Goal: Transaction & Acquisition: Purchase product/service

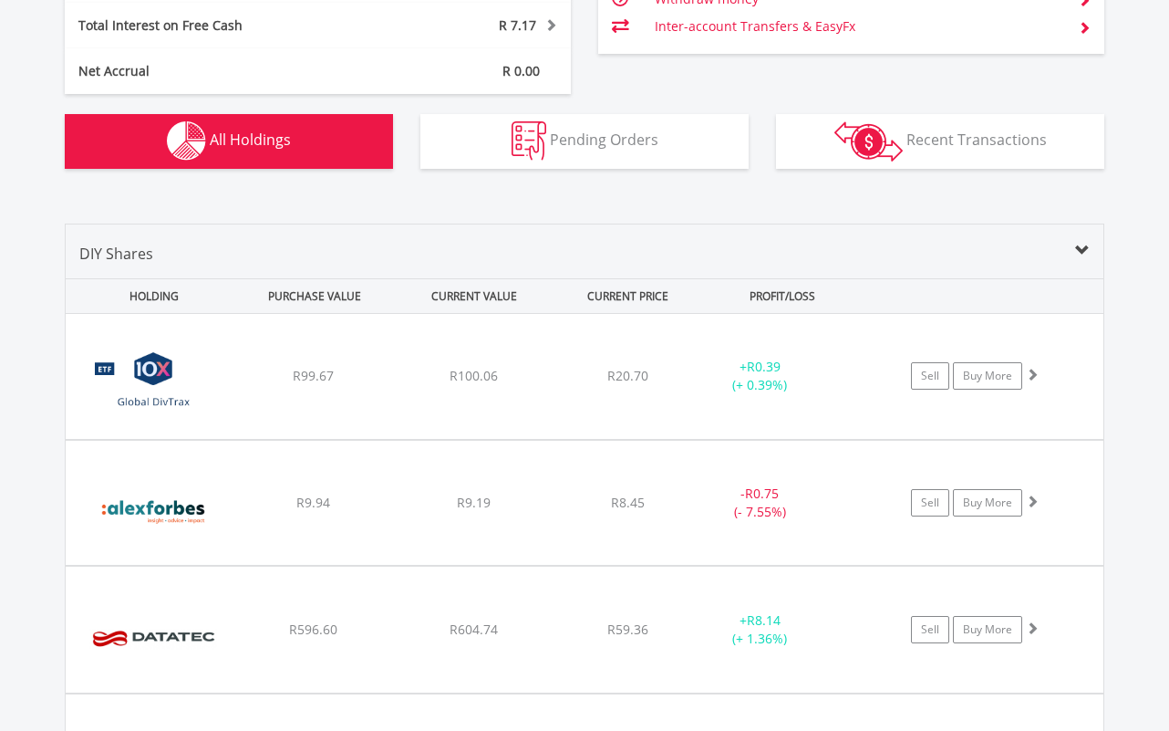
scroll to position [175, 347]
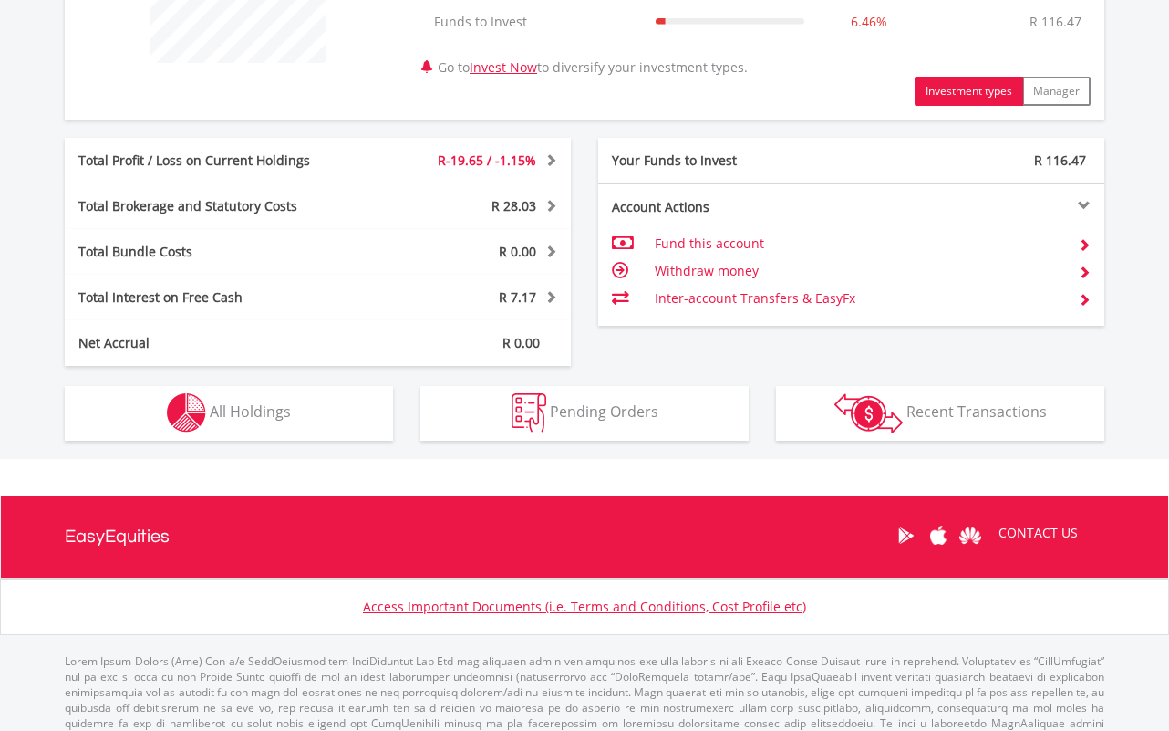
scroll to position [848, 0]
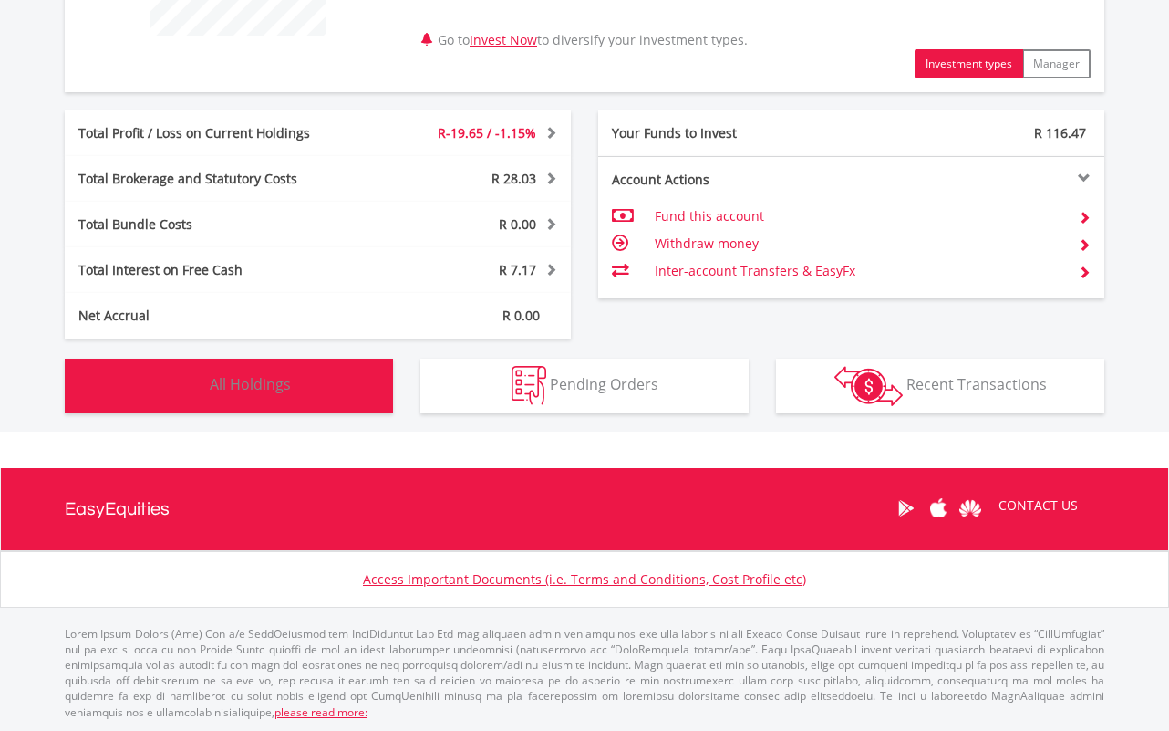
click at [341, 400] on button "Holdings All Holdings" at bounding box center [229, 386] width 328 height 55
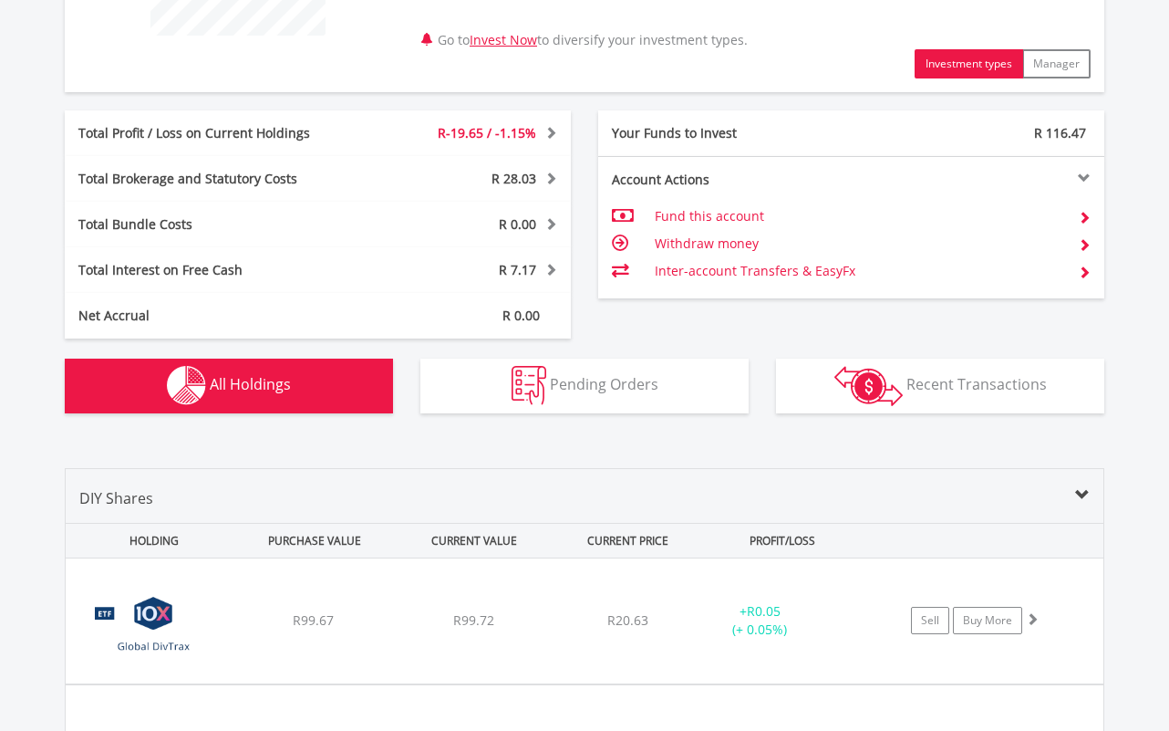
scroll to position [1315, 0]
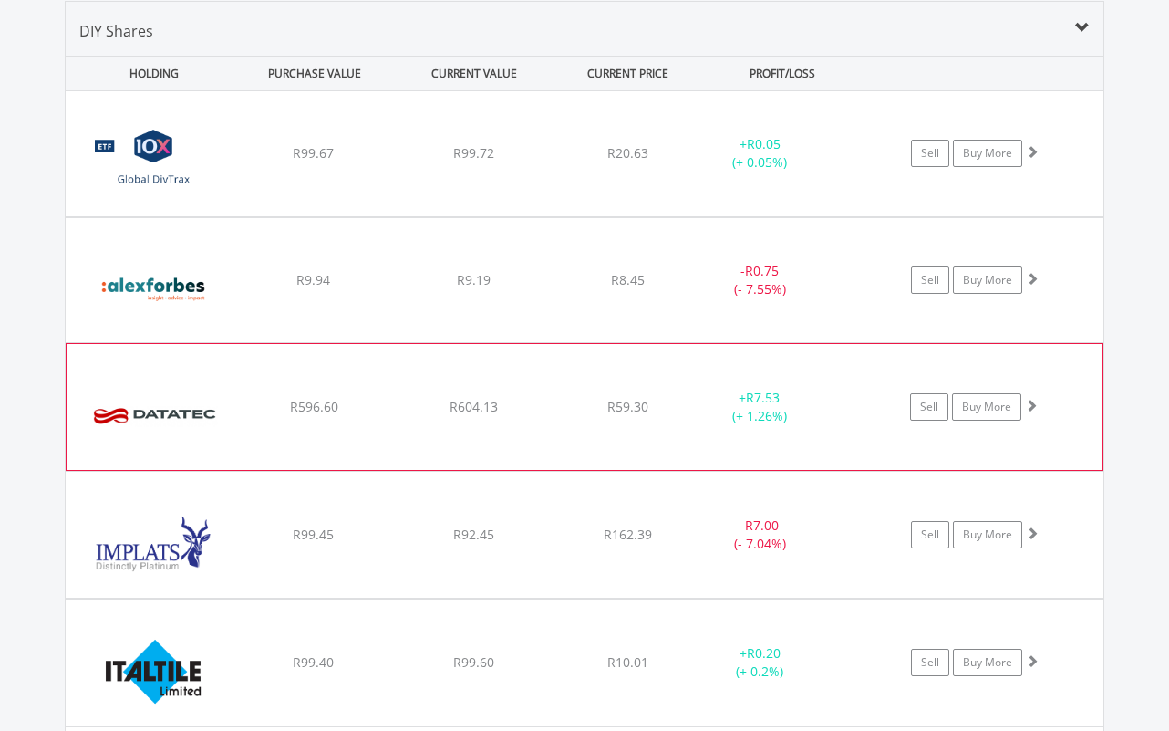
click at [1033, 407] on span at bounding box center [1031, 405] width 13 height 13
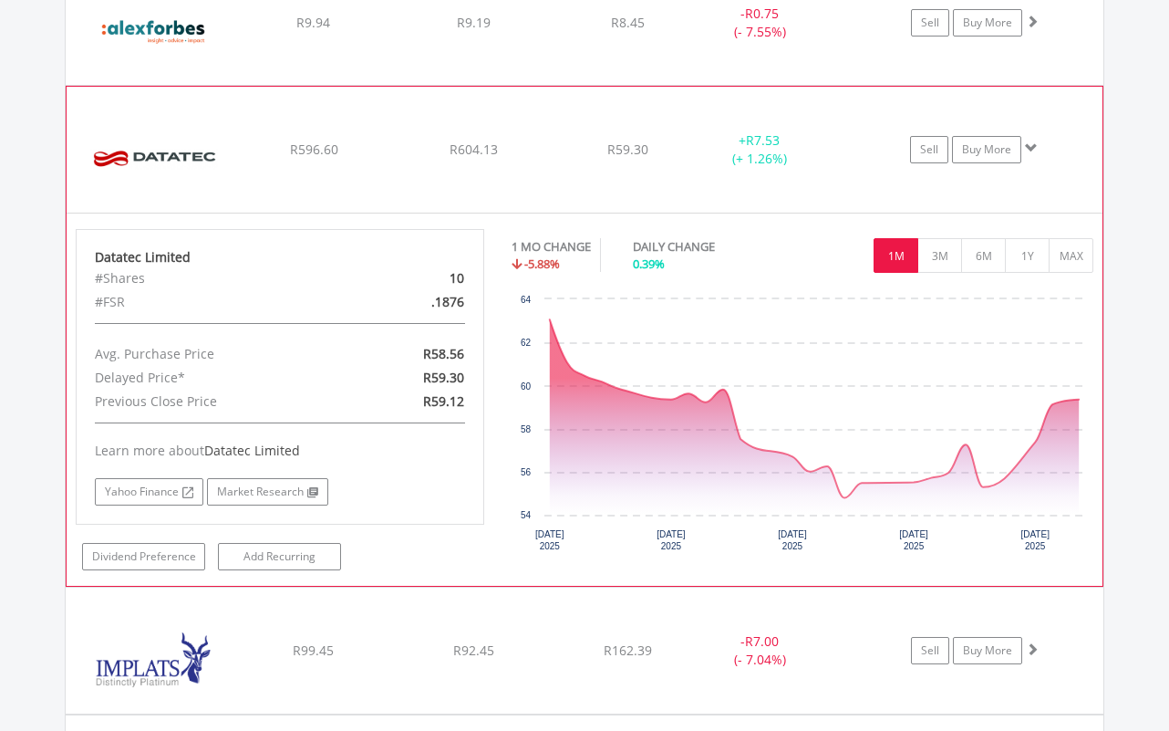
scroll to position [1590, 0]
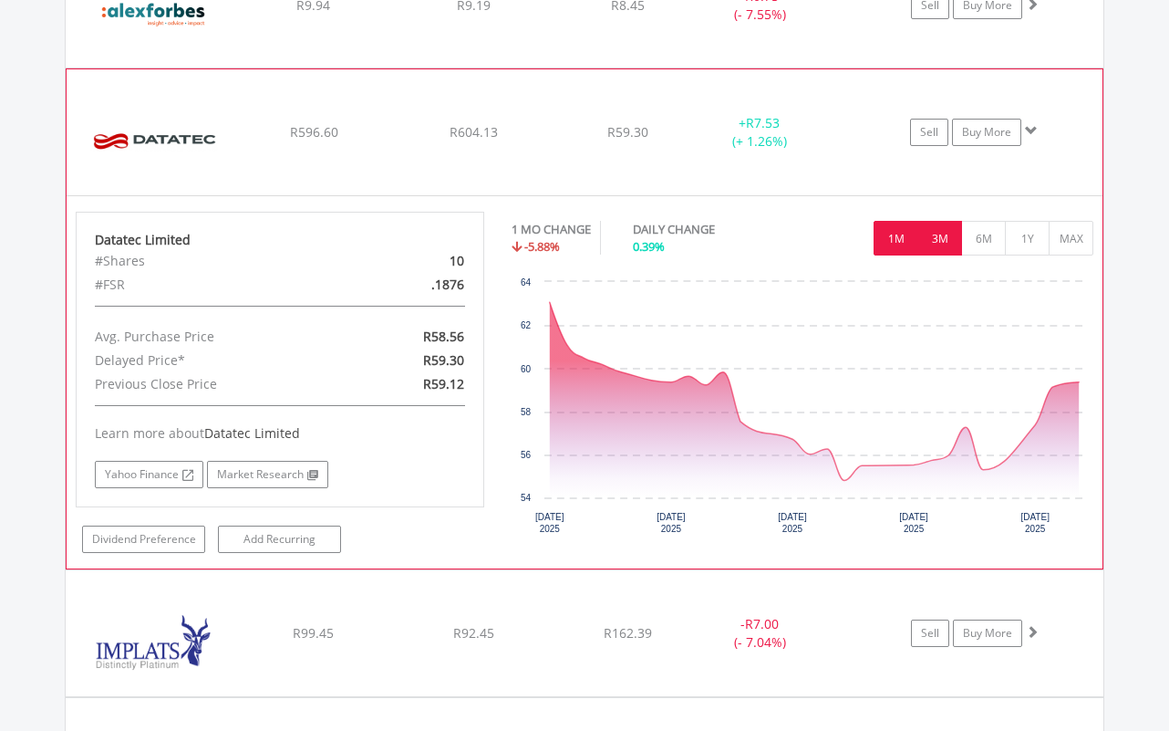
click at [938, 234] on button "3M" at bounding box center [940, 238] width 45 height 35
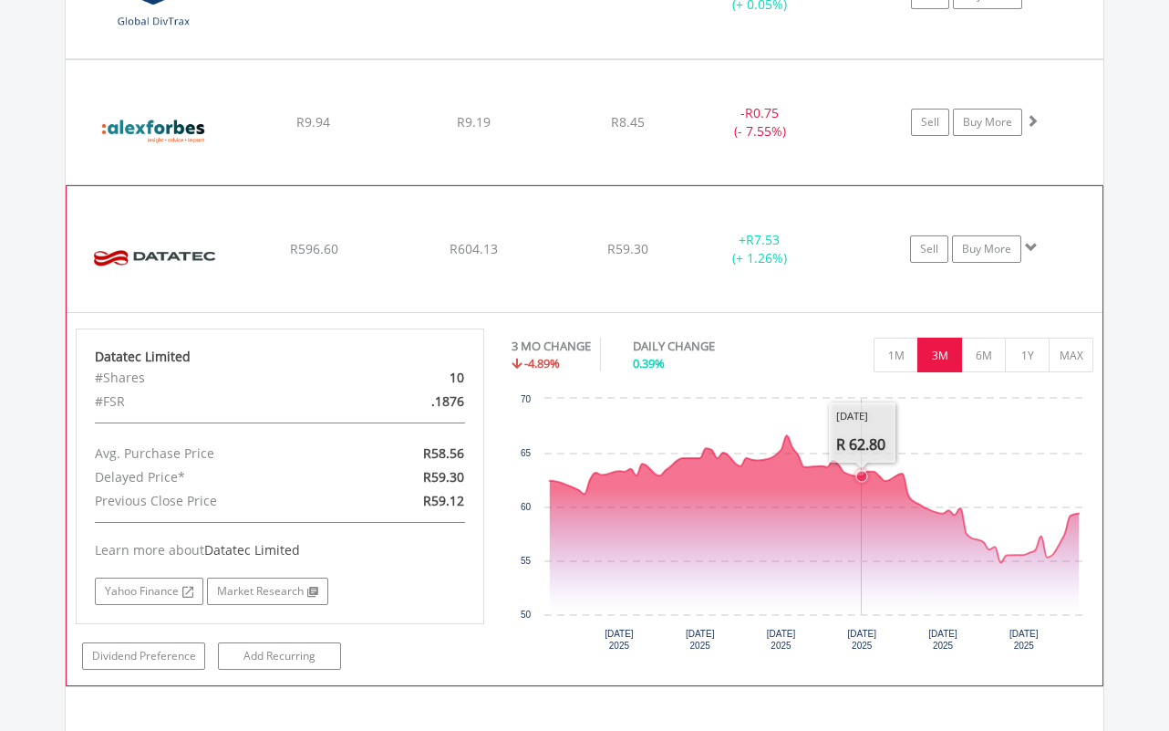
scroll to position [1461, 0]
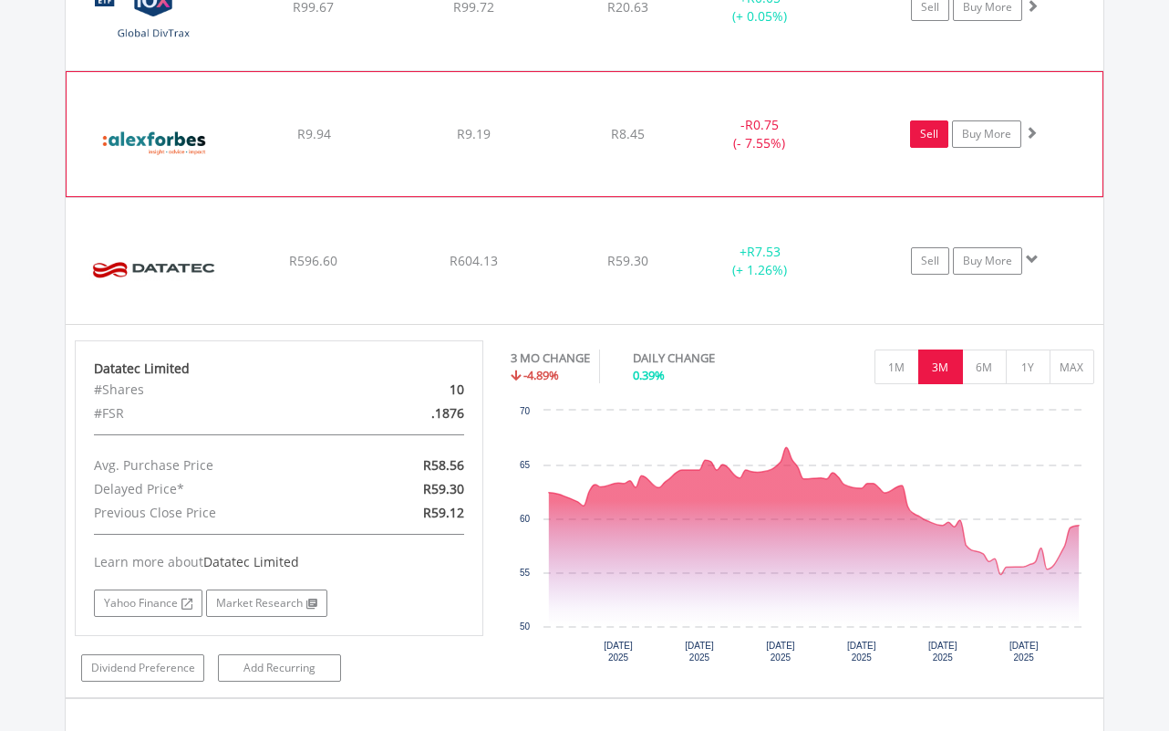
click at [929, 139] on link "Sell" at bounding box center [929, 133] width 38 height 27
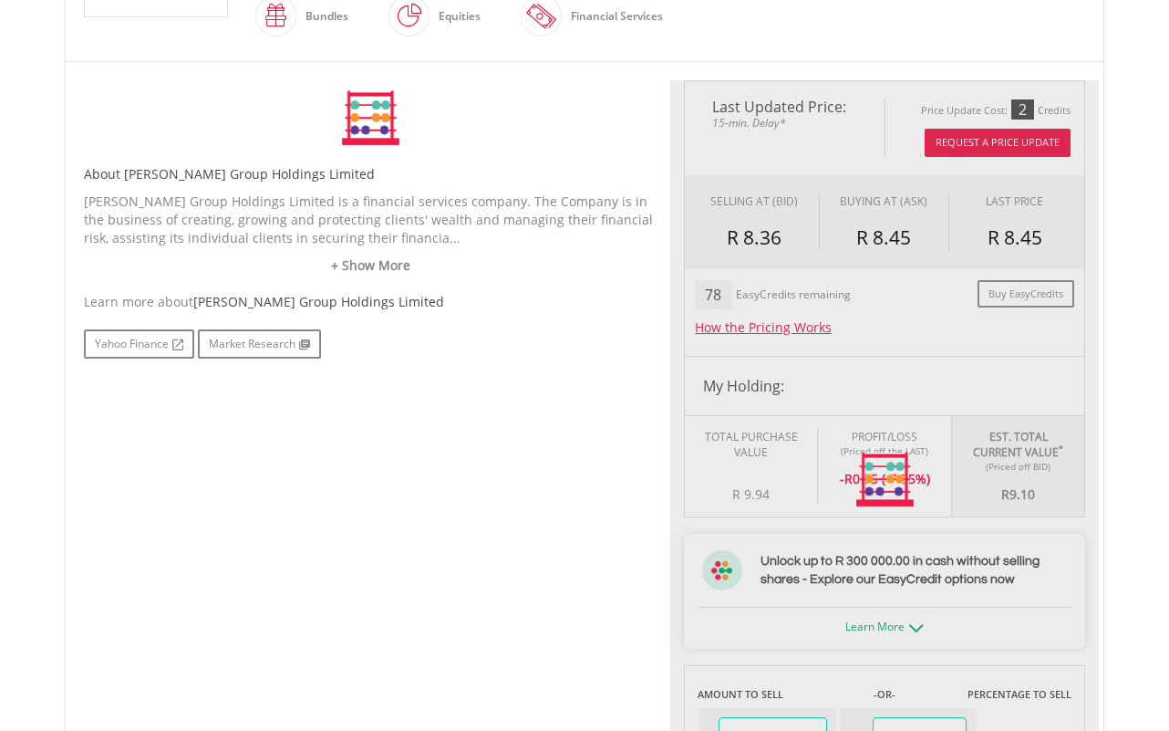
type input "****"
type input "******"
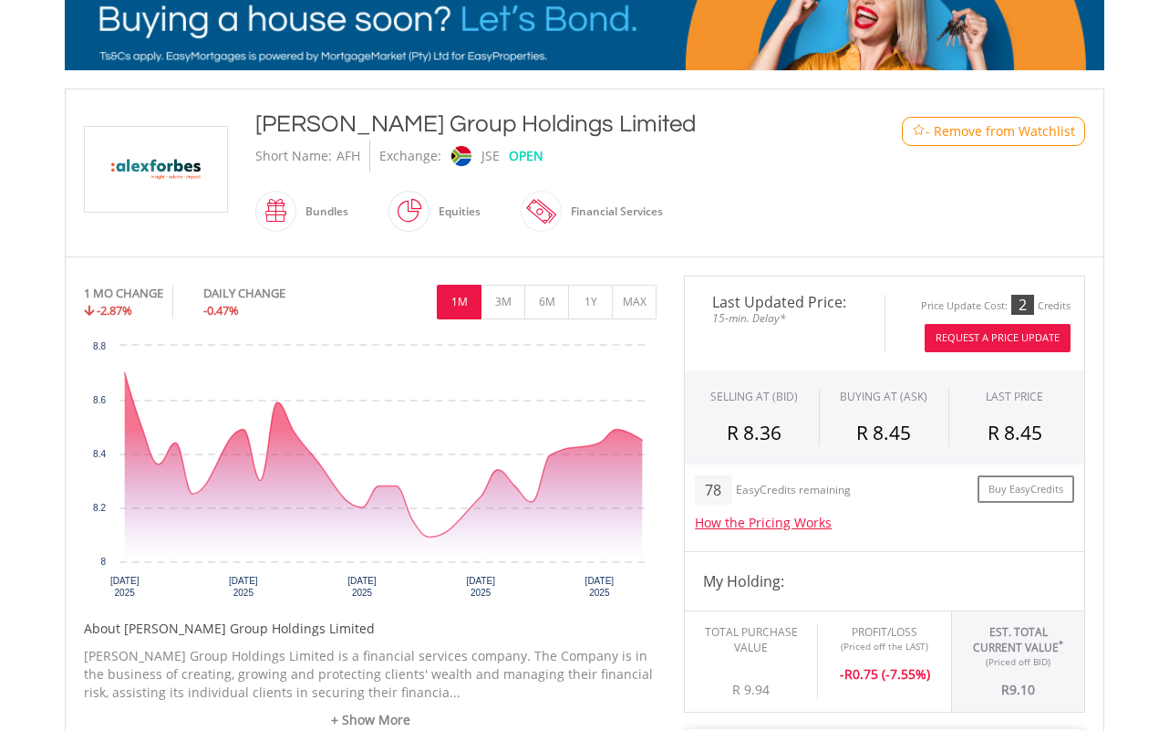
scroll to position [307, 0]
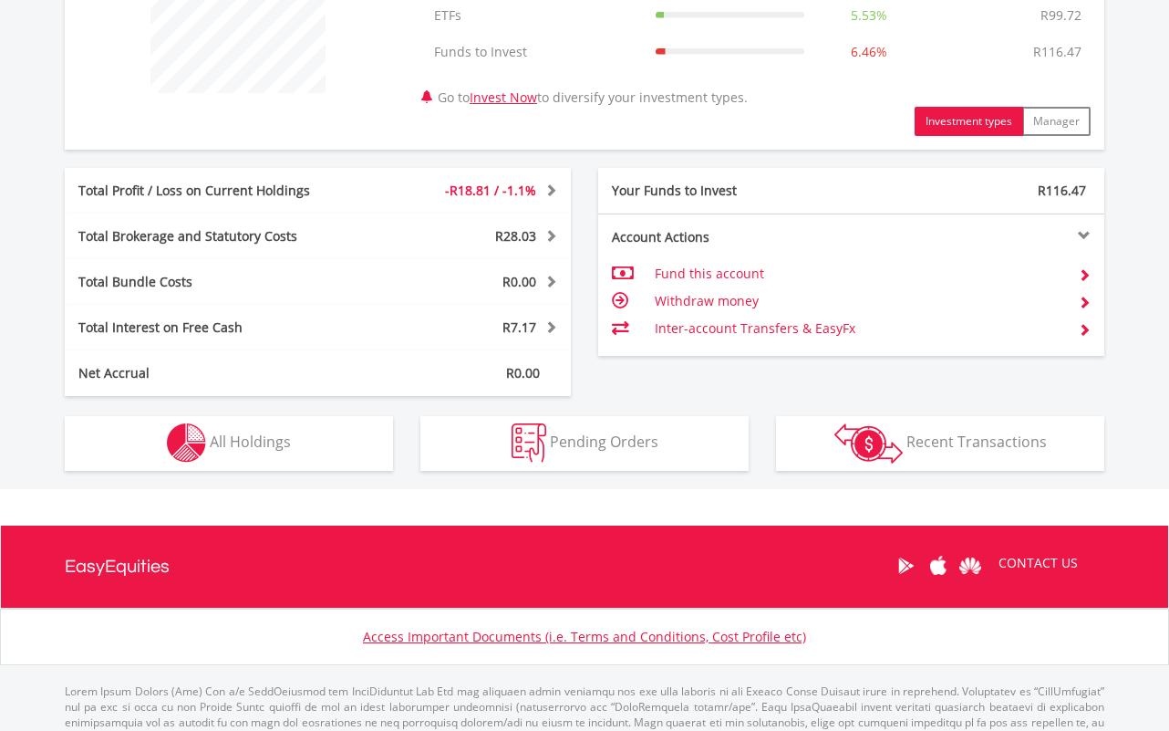
scroll to position [848, 0]
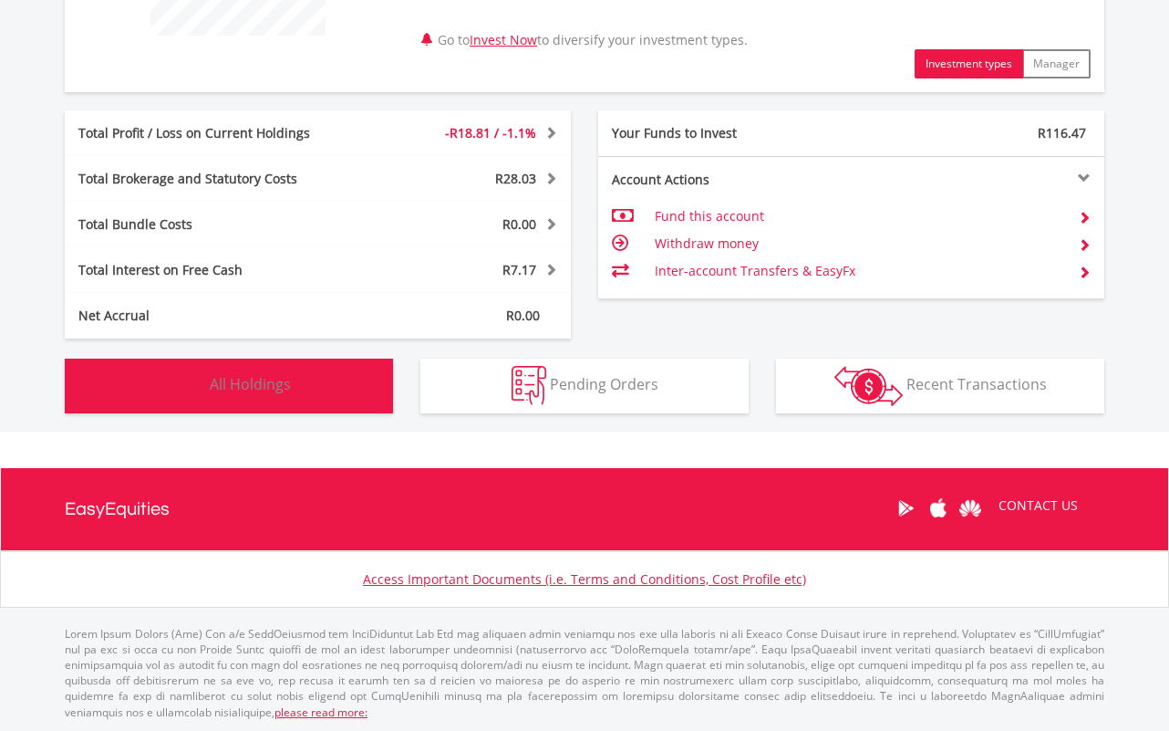
click at [332, 393] on button "Holdings All Holdings" at bounding box center [229, 386] width 328 height 55
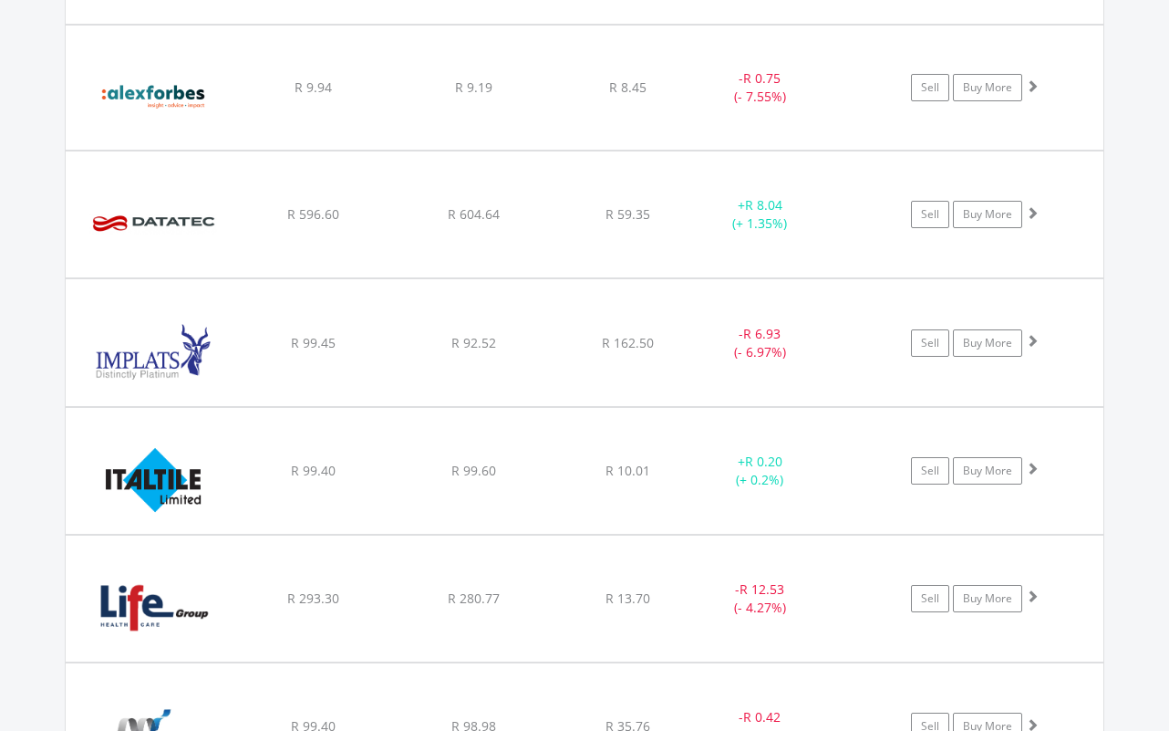
scroll to position [1493, 0]
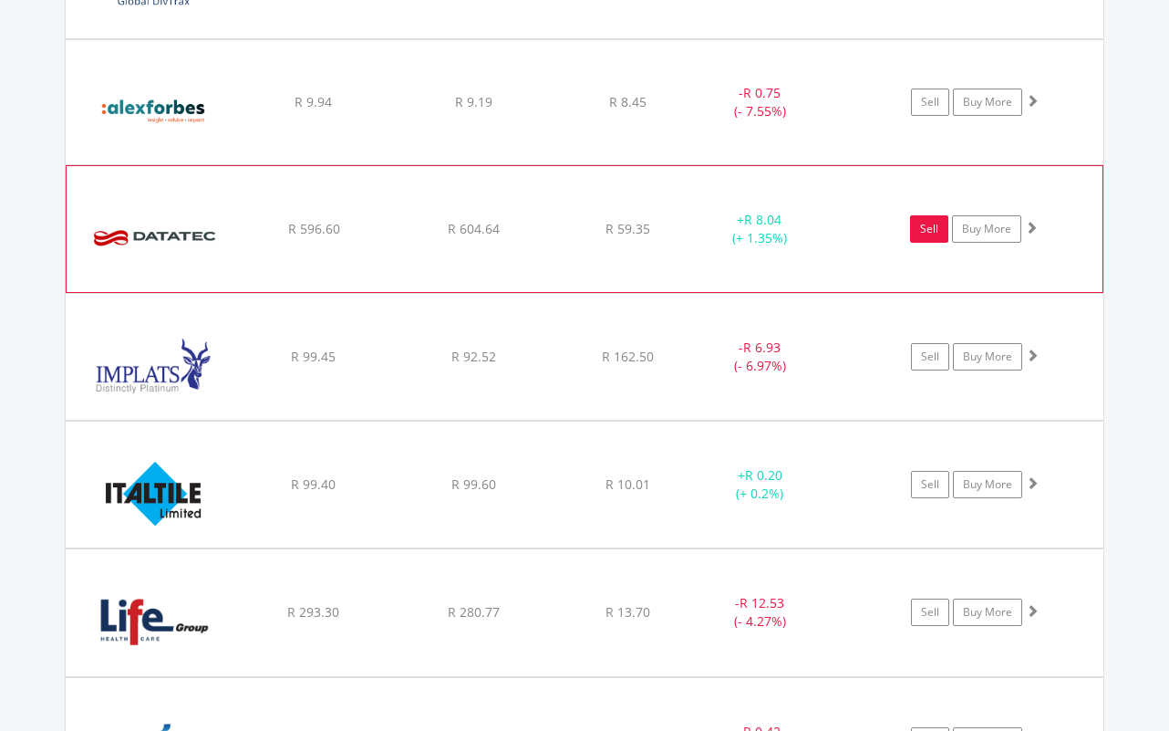
click at [941, 228] on link "Sell" at bounding box center [929, 228] width 38 height 27
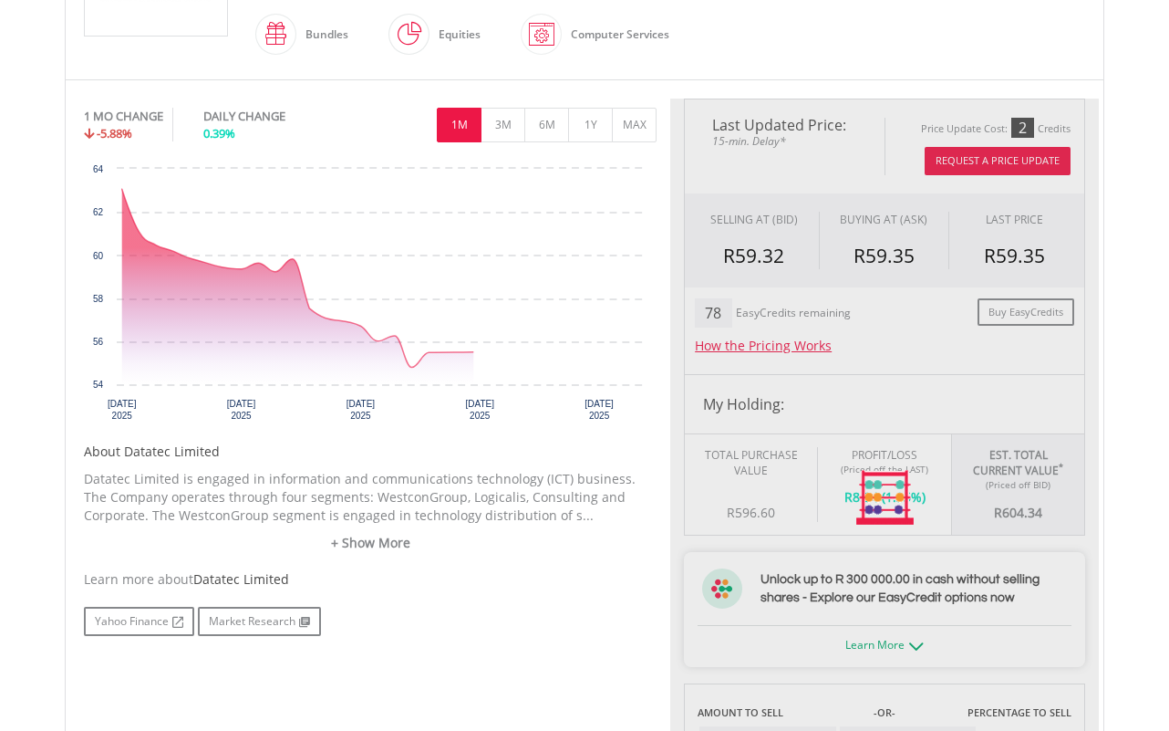
scroll to position [513, 0]
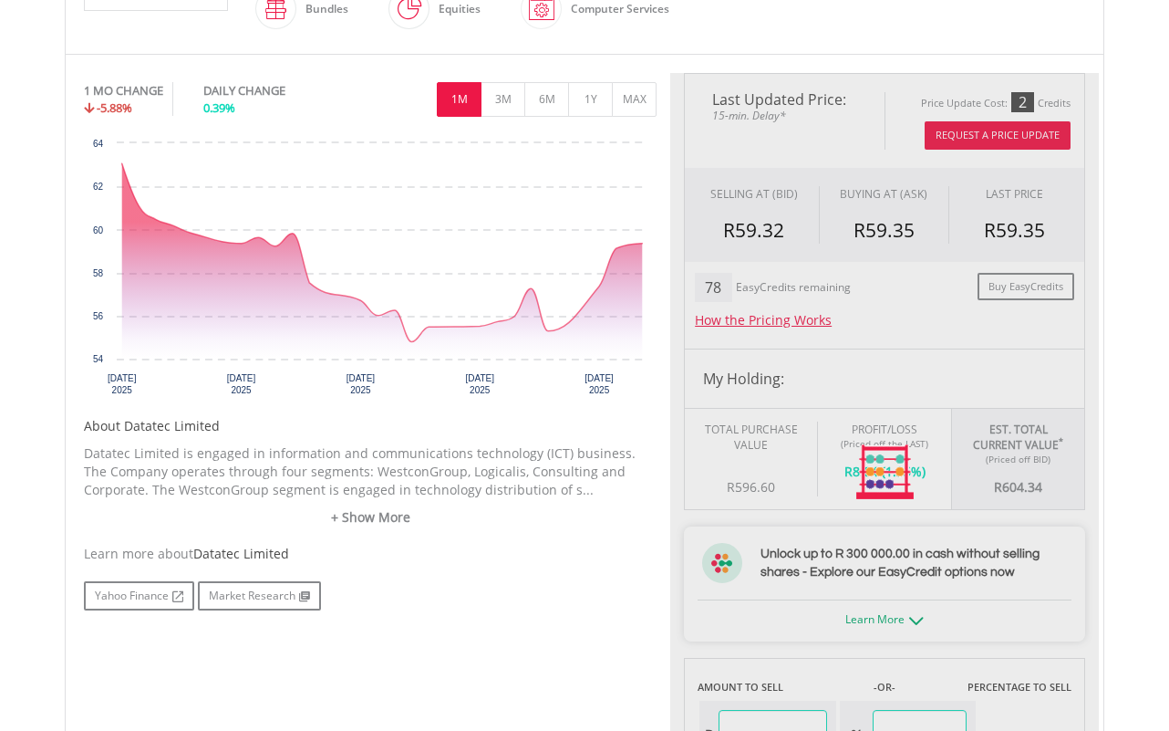
type input "******"
